Goal: Task Accomplishment & Management: Use online tool/utility

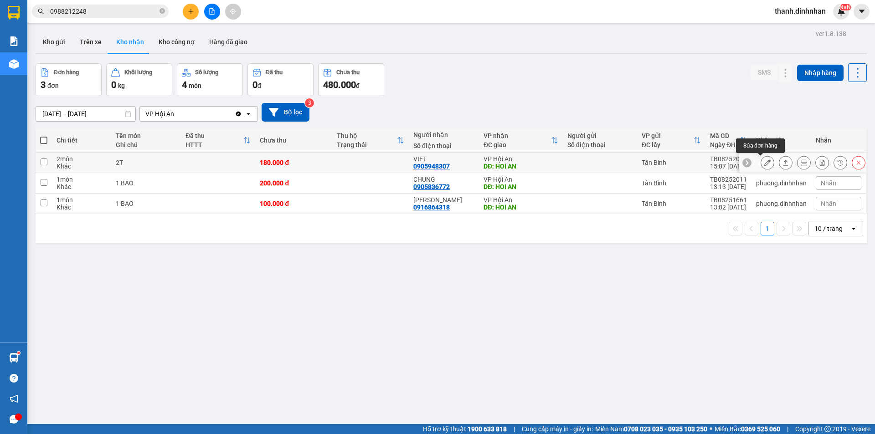
click at [764, 165] on icon at bounding box center [767, 163] width 6 height 6
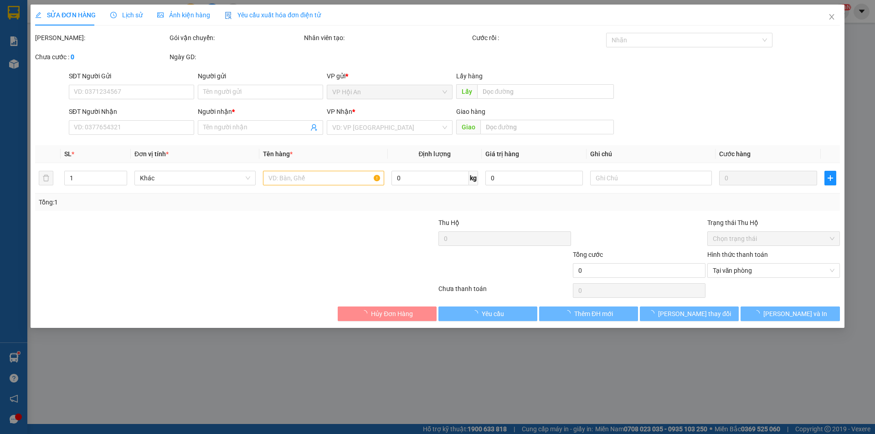
type input "0905948307"
type input "VIET"
type input "HOI AN"
type input "180.000"
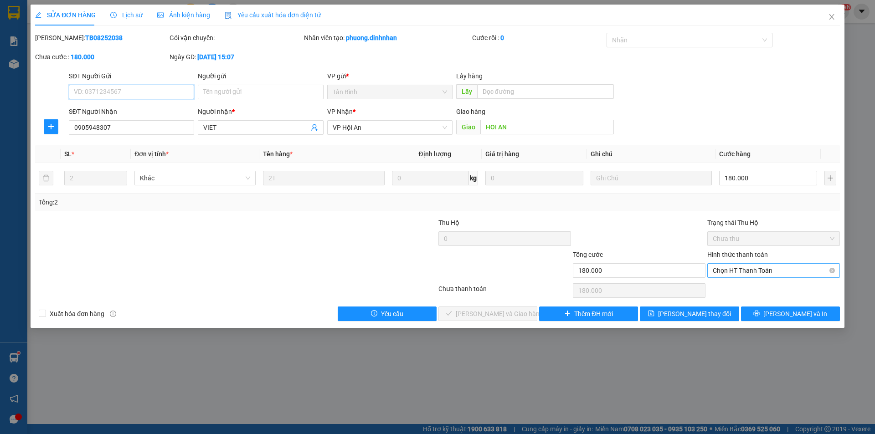
click at [768, 269] on span "Chọn HT Thanh Toán" at bounding box center [774, 271] width 122 height 14
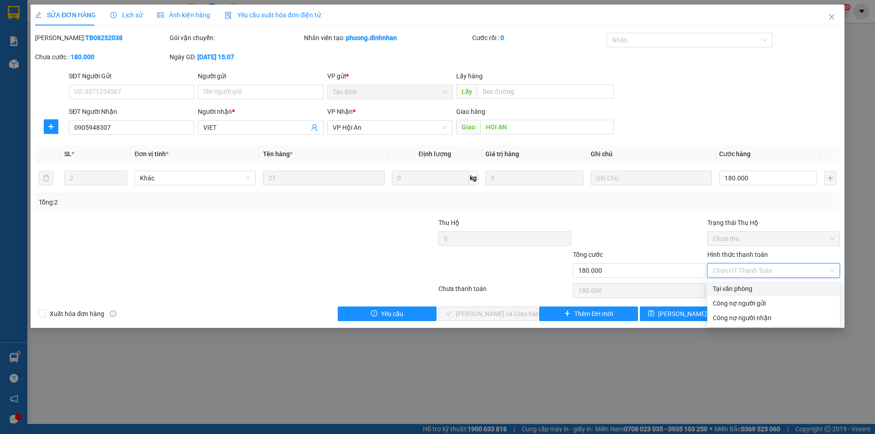
click at [757, 288] on div "Tại văn phòng" at bounding box center [774, 289] width 122 height 10
type input "0"
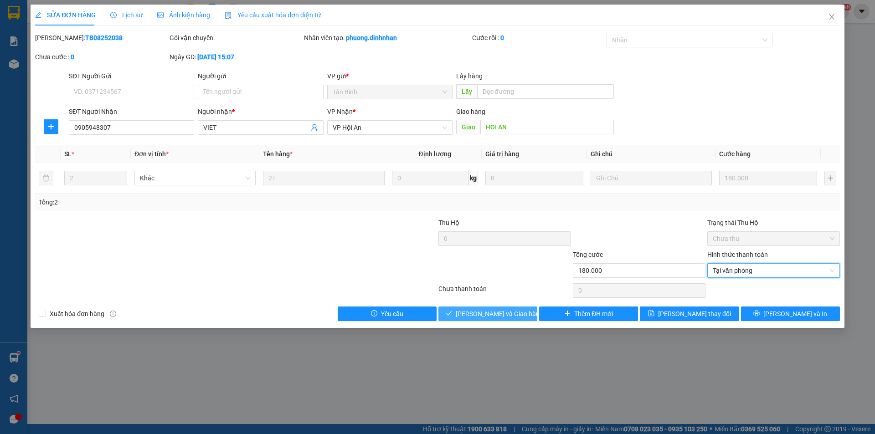
click at [486, 315] on span "[PERSON_NAME] và Giao hàng" at bounding box center [500, 314] width 88 height 10
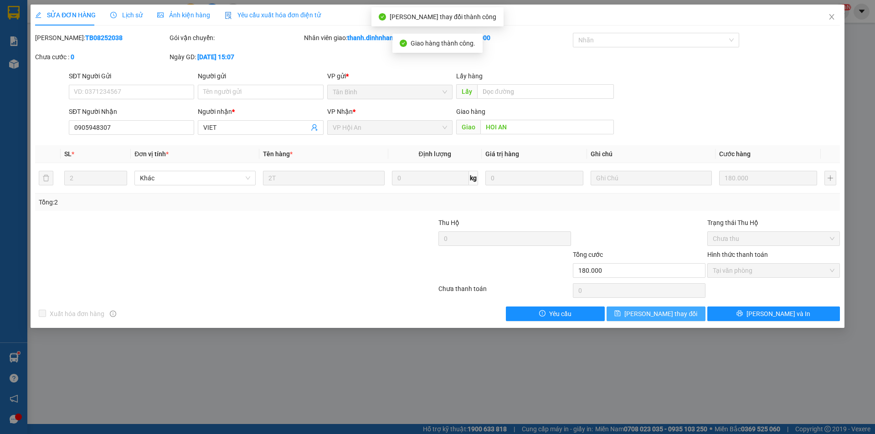
click at [676, 320] on button "[PERSON_NAME] thay đổi" at bounding box center [656, 314] width 99 height 15
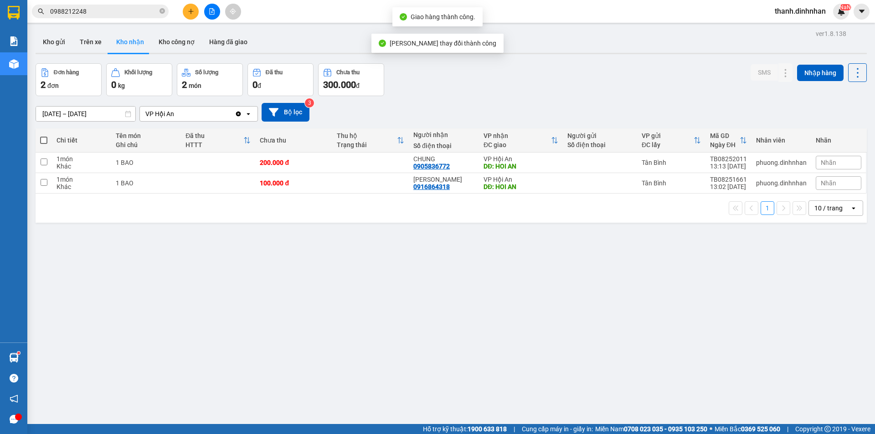
click at [604, 351] on div "ver 1.8.138 Kho gửi Trên xe Kho nhận Kho công nợ Hàng đã giao Đơn hàng 2 đơn Kh…" at bounding box center [451, 244] width 839 height 434
click at [158, 10] on span "0988212248" at bounding box center [100, 12] width 137 height 14
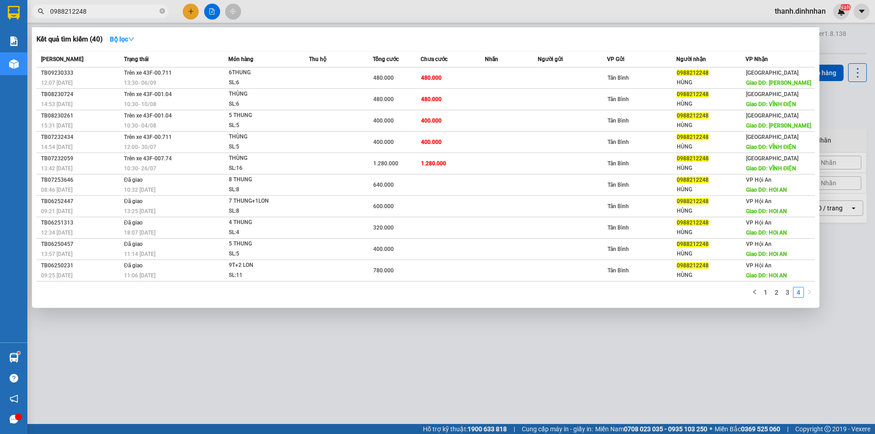
click at [165, 9] on span "0988212248" at bounding box center [100, 12] width 137 height 14
click at [163, 10] on icon "close-circle" at bounding box center [162, 10] width 5 height 5
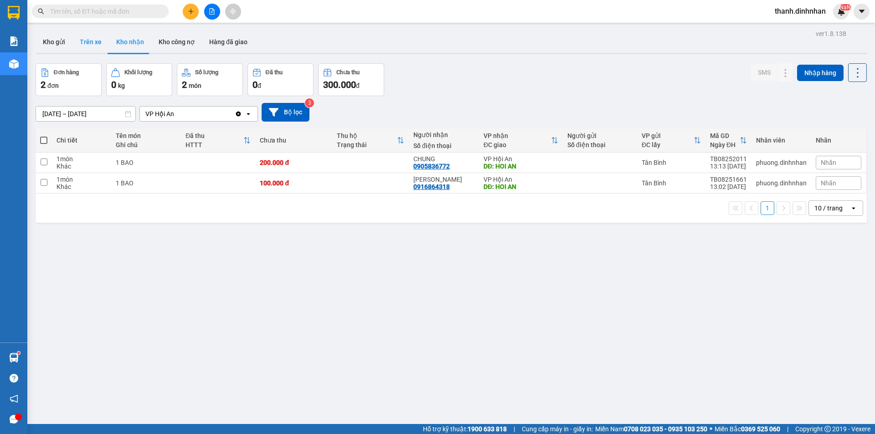
click at [93, 33] on button "Trên xe" at bounding box center [90, 42] width 36 height 22
type input "[DATE] – [DATE]"
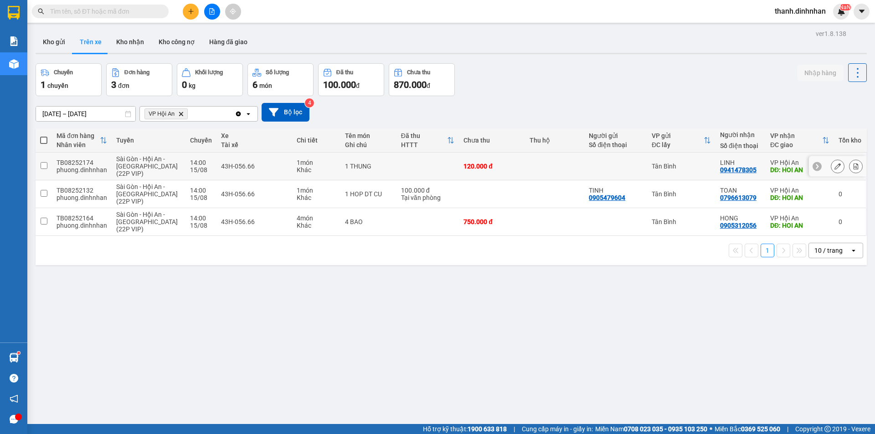
click at [720, 169] on div "0941478305" at bounding box center [738, 169] width 36 height 7
copy div "0941478305"
click at [266, 335] on div "ver 1.8.138 Kho gửi Trên xe Kho nhận Kho công nợ Hàng đã giao Chuyến 1 chuyến Đ…" at bounding box center [451, 244] width 839 height 434
